Goal: Task Accomplishment & Management: Complete application form

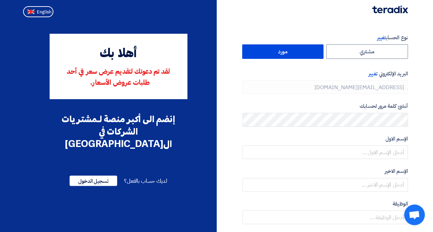
type input "+966 567838238"
click at [369, 74] on span "تغيير" at bounding box center [373, 74] width 9 height 8
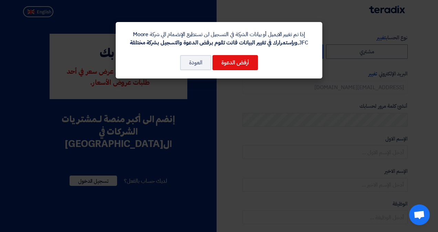
drag, startPoint x: 139, startPoint y: 43, endPoint x: 183, endPoint y: 37, distance: 44.6
click at [183, 37] on div "إذا تم تغيير الايميل أو بيانات الشركة في التسجيل لن تستطيع الإنضمام الي شركة Mo…" at bounding box center [219, 38] width 190 height 17
drag, startPoint x: 183, startPoint y: 37, endPoint x: 133, endPoint y: 48, distance: 50.8
click at [133, 48] on div "إذا تم تغيير الايميل أو بيانات الشركة في التسجيل لن تستطيع الإنضمام الي شركة Mo…" at bounding box center [219, 50] width 207 height 57
drag, startPoint x: 134, startPoint y: 43, endPoint x: 320, endPoint y: 35, distance: 186.9
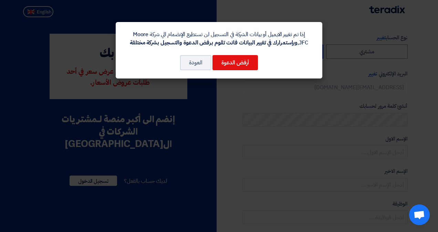
click at [320, 35] on div "إذا تم تغيير الايميل أو بيانات الشركة في التسجيل لن تستطيع الإنضمام الي شركة Mo…" at bounding box center [219, 50] width 207 height 57
copy div "إذا تم تغيير الايميل أو بيانات الشركة في التسجيل لن تستطيع الإنضمام الي شركة Mo…"
click at [193, 65] on button "العودة" at bounding box center [195, 62] width 31 height 15
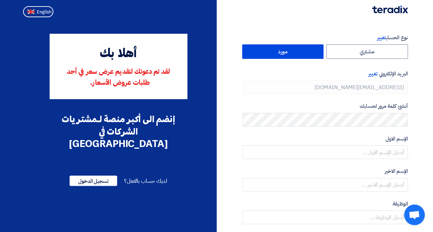
type input "[PHONE_NUMBER]"
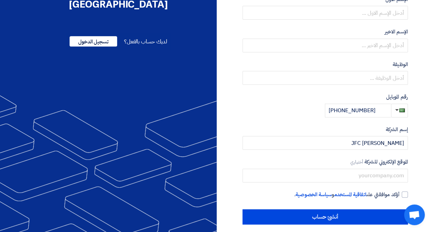
scroll to position [145, 0]
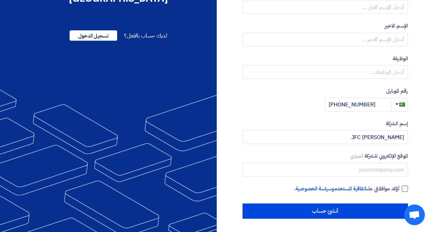
click at [404, 187] on div at bounding box center [405, 189] width 6 height 6
click at [400, 187] on input "أؤكد موافقتي على اتفاقية المستخدم و سياسة الخصوصية ." at bounding box center [316, 192] width 165 height 14
checkbox input "true"
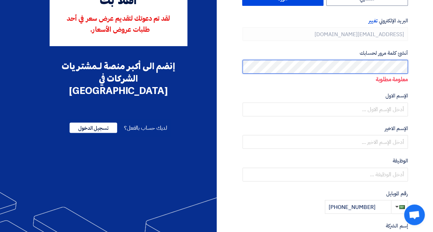
scroll to position [0, 0]
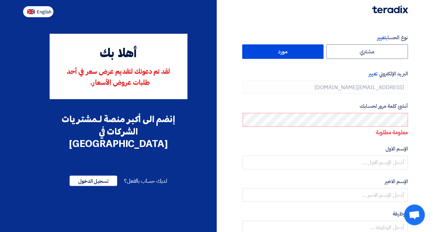
click at [46, 10] on span "English" at bounding box center [44, 12] width 14 height 5
type input "Register"
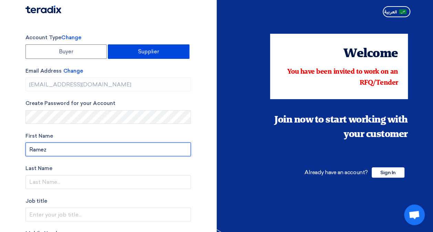
type input "Ramez"
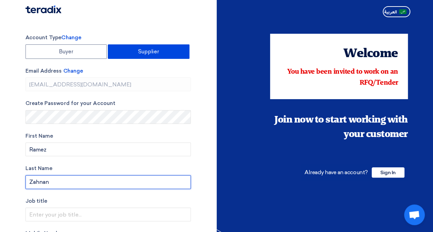
type input "Zahnan"
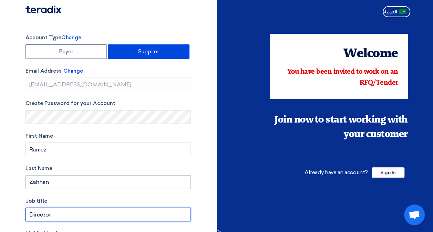
type input "Director - Technology"
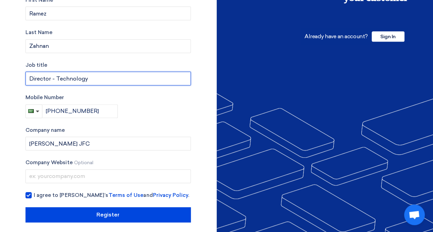
scroll to position [140, 0]
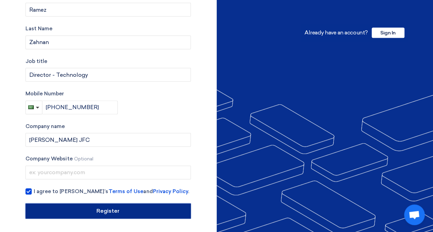
click at [120, 210] on input "Register" at bounding box center [107, 211] width 165 height 15
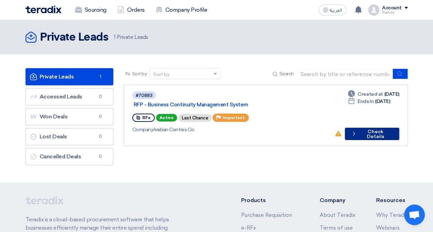
click at [362, 128] on button "Check details Check Details" at bounding box center [372, 134] width 54 height 12
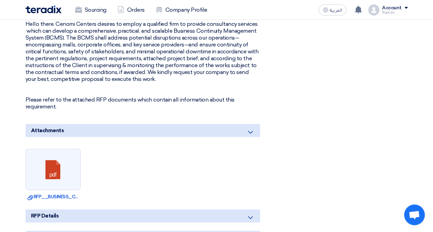
scroll to position [314, 0]
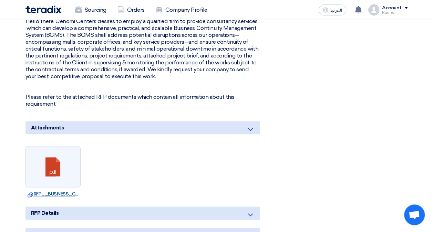
click at [61, 191] on link "Download file RFP__BUSINESS_CONTINUITY_PLAN.pdf" at bounding box center [53, 194] width 51 height 7
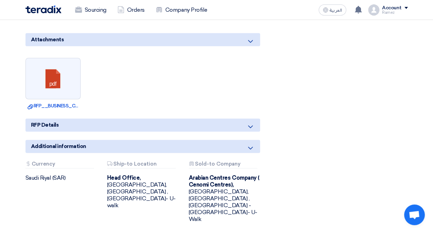
scroll to position [428, 0]
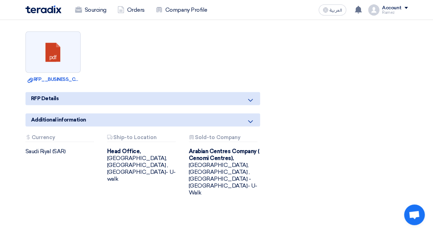
click at [252, 117] on icon at bounding box center [250, 121] width 8 height 8
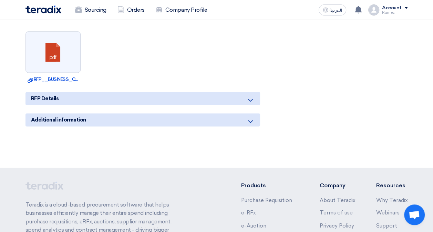
click at [249, 117] on icon at bounding box center [250, 121] width 8 height 8
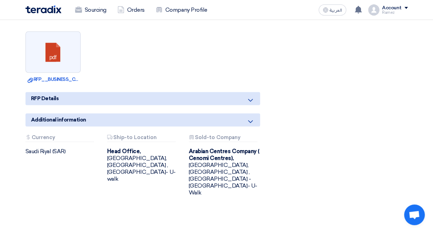
click at [245, 93] on div "RFP Details" at bounding box center [142, 98] width 235 height 13
click at [248, 96] on icon at bounding box center [250, 100] width 8 height 8
click at [251, 96] on icon at bounding box center [250, 100] width 8 height 8
click at [251, 117] on icon at bounding box center [250, 121] width 8 height 8
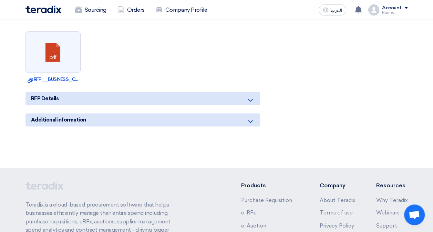
click at [251, 117] on icon at bounding box center [250, 121] width 8 height 8
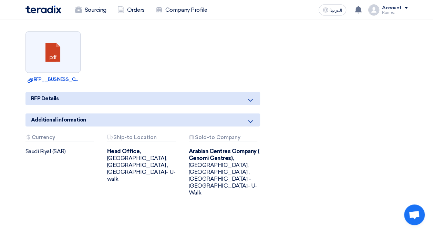
click at [252, 96] on icon at bounding box center [250, 100] width 8 height 8
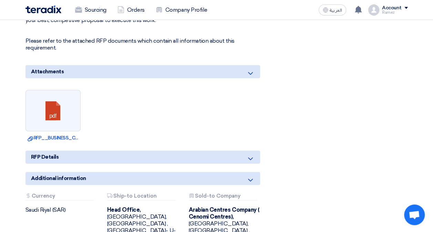
scroll to position [369, 0]
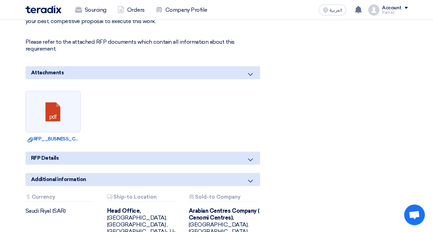
click at [250, 155] on div "RFP Details" at bounding box center [142, 158] width 235 height 13
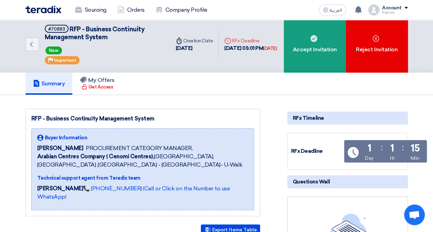
scroll to position [0, 0]
